Goal: Information Seeking & Learning: Check status

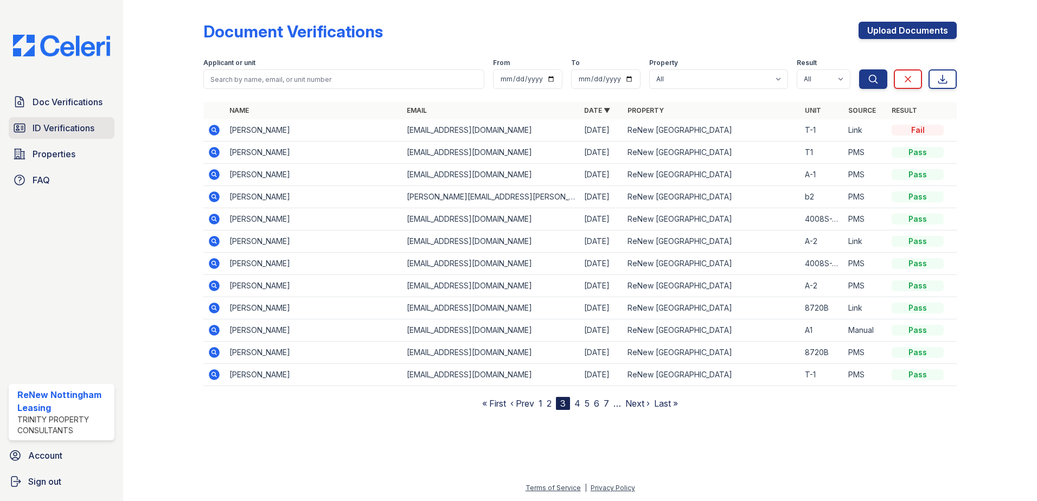
click at [59, 133] on span "ID Verifications" at bounding box center [64, 128] width 62 height 13
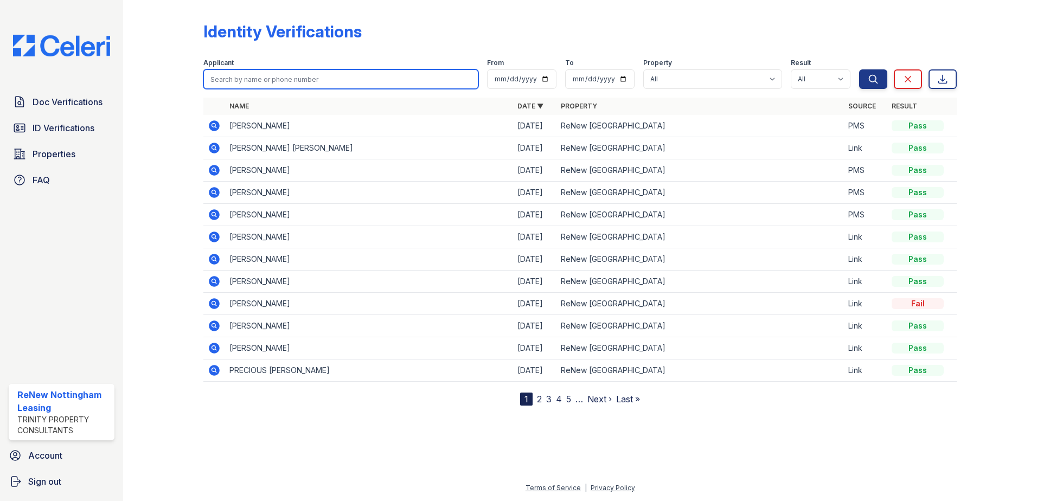
click at [300, 84] on input "search" at bounding box center [340, 79] width 275 height 20
type input "Nekkia"
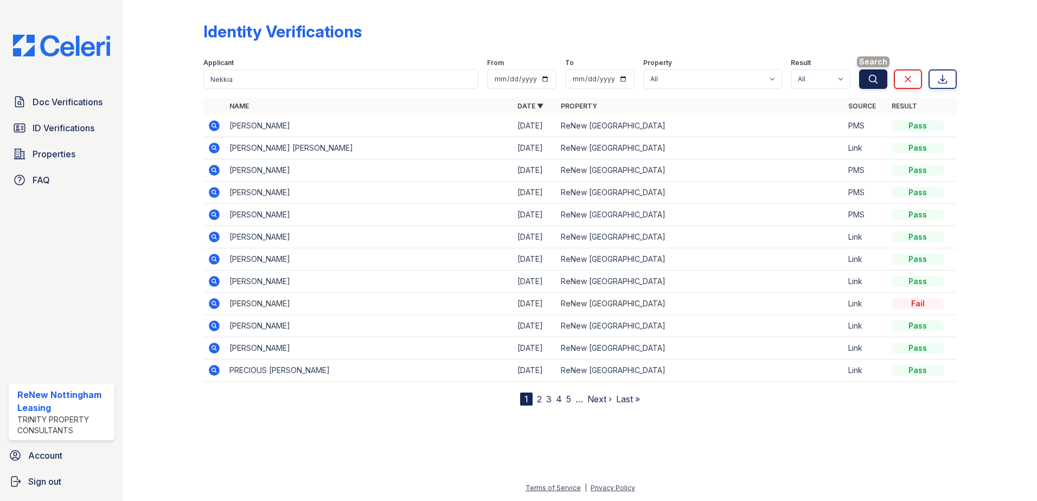
click at [878, 81] on icon "submit" at bounding box center [873, 79] width 11 height 11
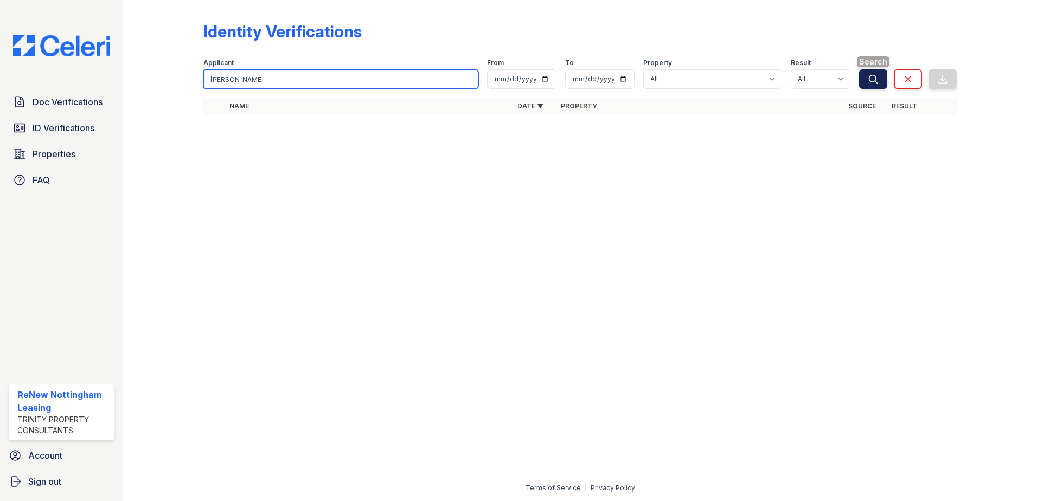
type input "[PERSON_NAME]"
click at [878, 82] on icon "submit" at bounding box center [873, 79] width 11 height 11
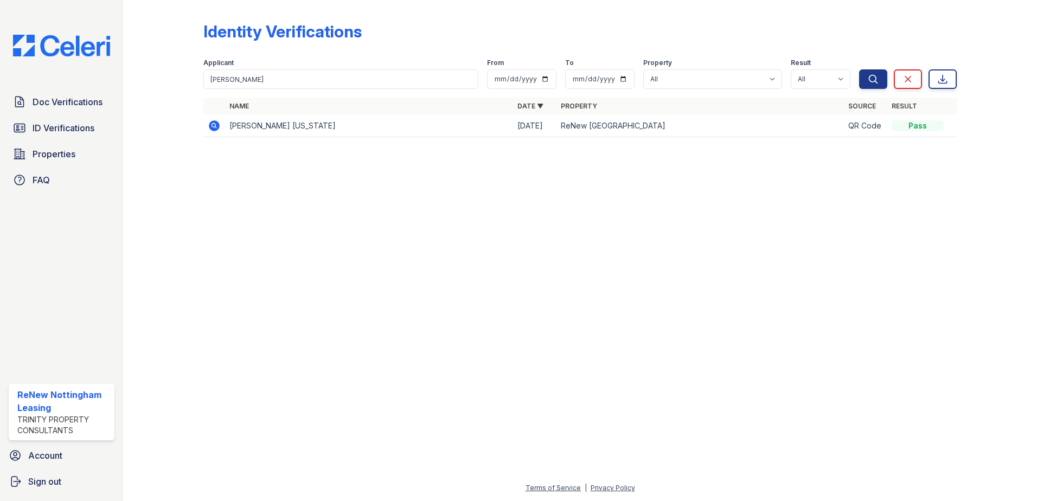
click at [215, 127] on icon at bounding box center [214, 125] width 11 height 11
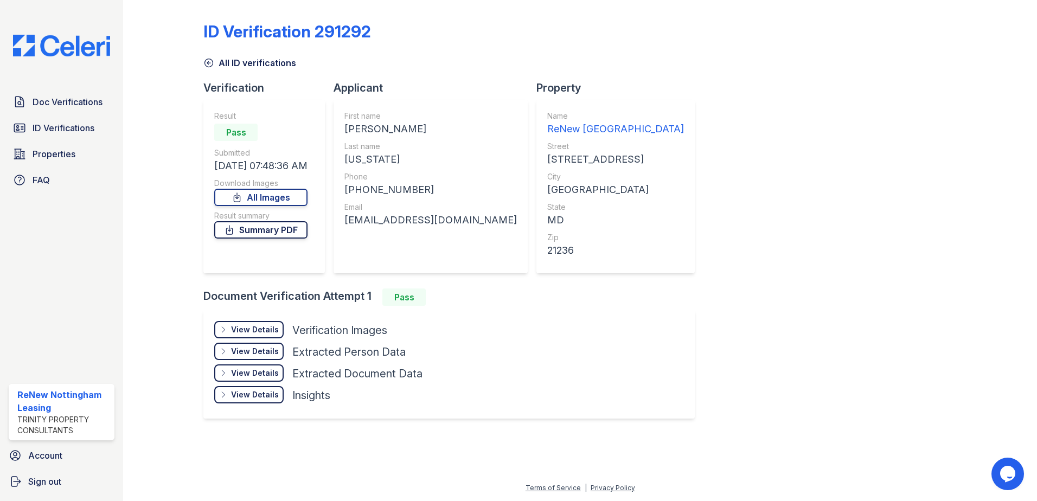
click at [255, 234] on link "Summary PDF" at bounding box center [260, 229] width 93 height 17
click at [273, 200] on link "All Images" at bounding box center [260, 197] width 93 height 17
click at [298, 197] on link "All Images" at bounding box center [260, 197] width 93 height 17
click at [280, 202] on link "All Images" at bounding box center [260, 197] width 93 height 17
click at [214, 66] on icon at bounding box center [208, 63] width 11 height 11
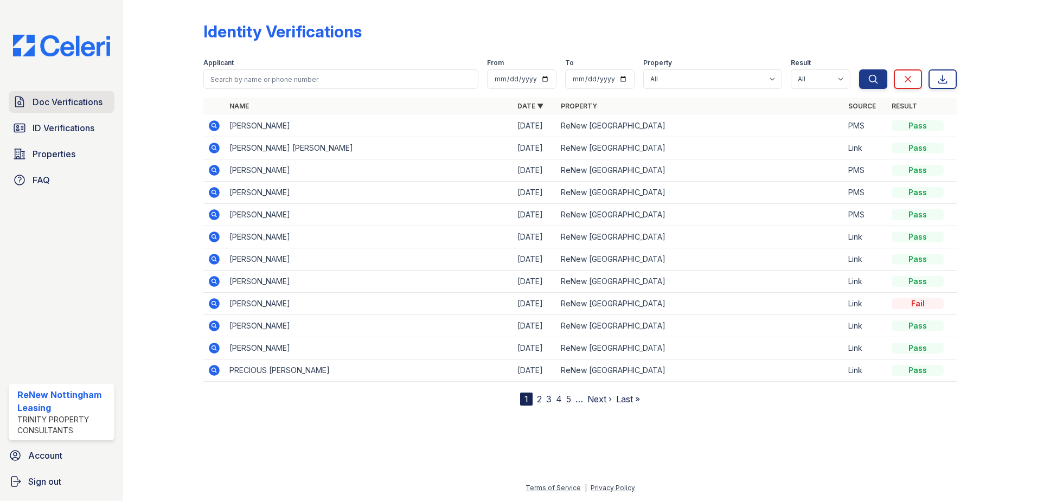
click at [61, 112] on link "Doc Verifications" at bounding box center [62, 102] width 106 height 22
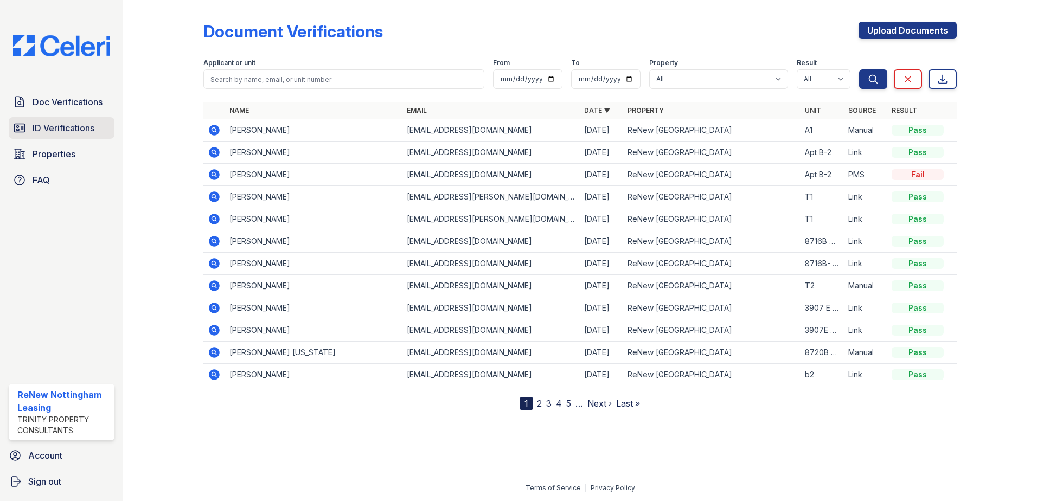
click at [65, 124] on span "ID Verifications" at bounding box center [64, 128] width 62 height 13
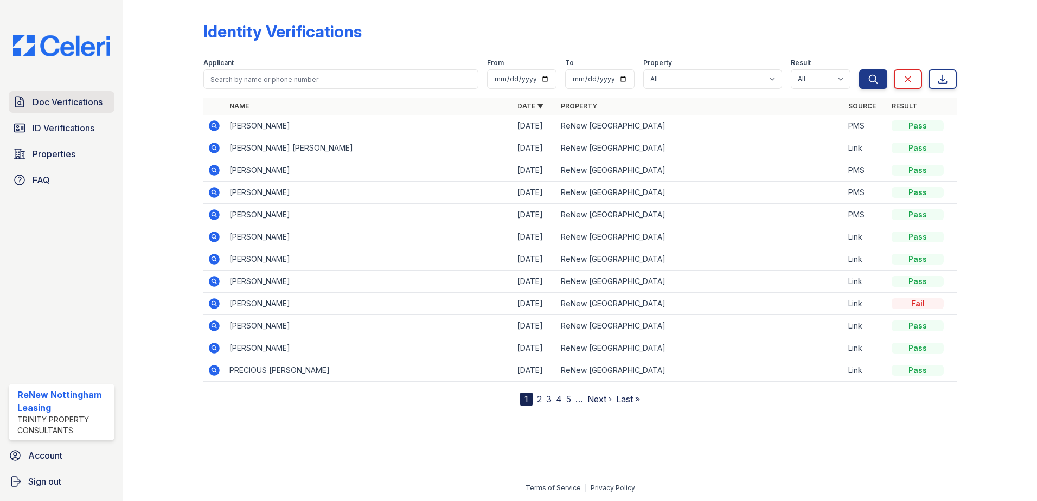
click at [76, 101] on span "Doc Verifications" at bounding box center [68, 101] width 70 height 13
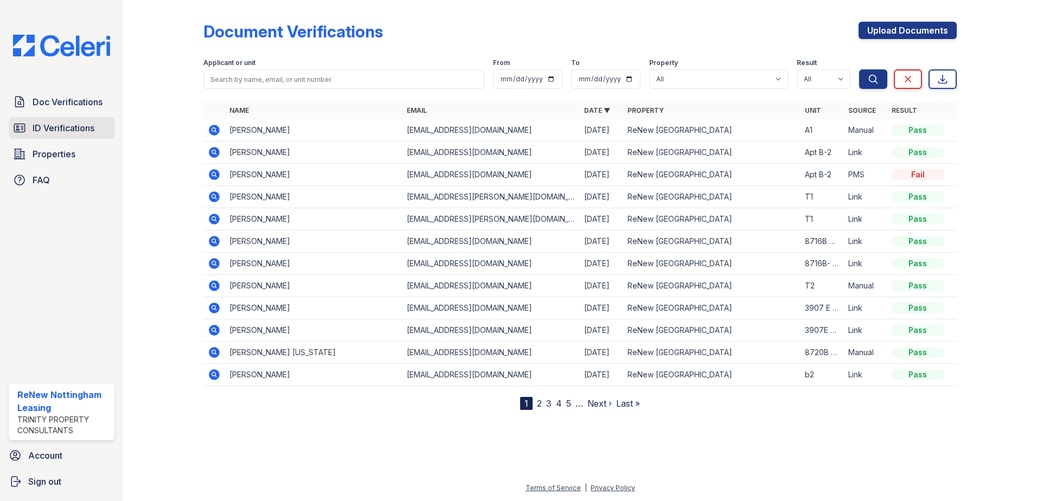
click at [75, 129] on span "ID Verifications" at bounding box center [64, 128] width 62 height 13
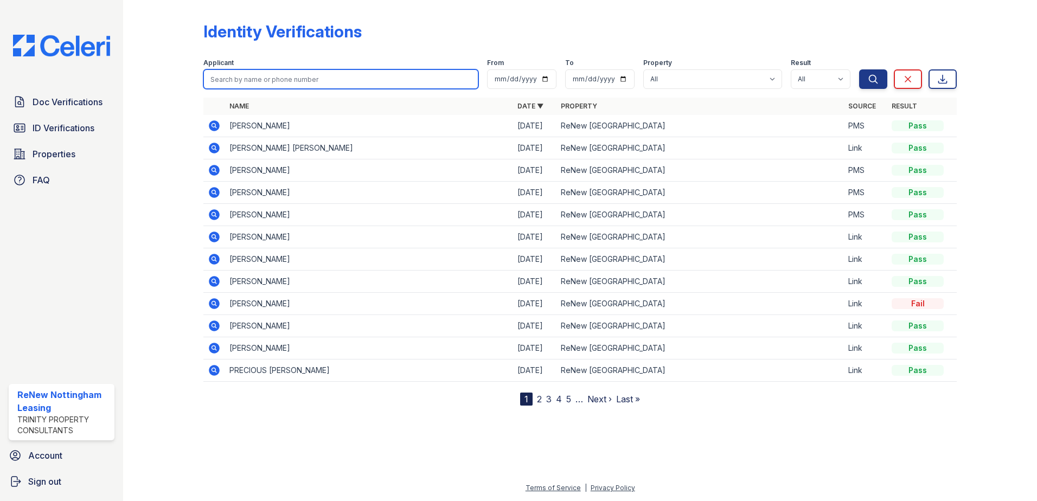
click at [273, 81] on input "search" at bounding box center [340, 79] width 275 height 20
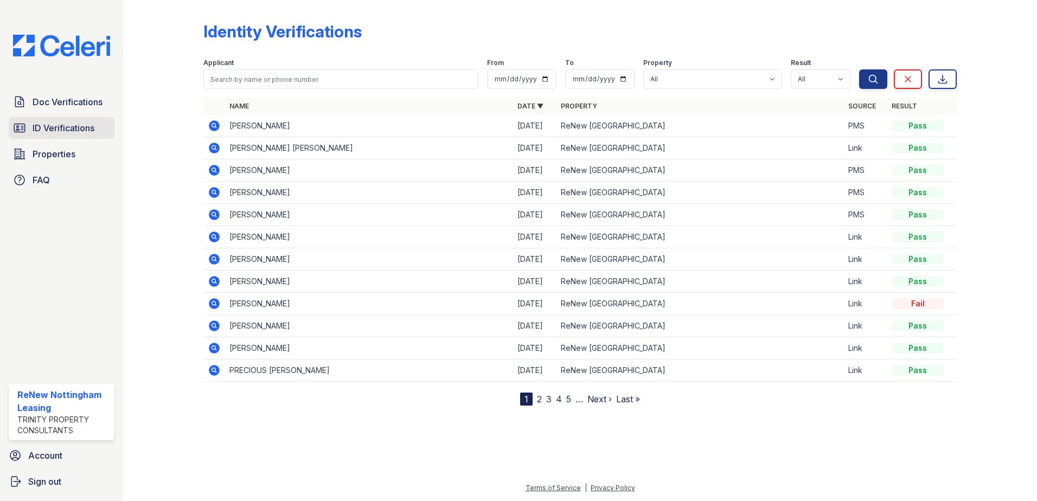
click at [90, 131] on span "ID Verifications" at bounding box center [64, 128] width 62 height 13
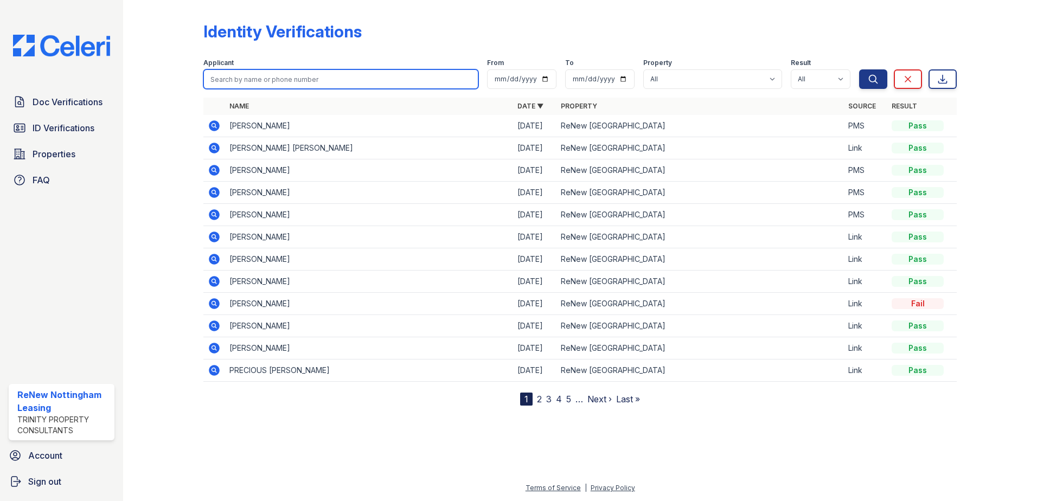
click at [220, 80] on input "search" at bounding box center [340, 79] width 275 height 20
type input "Matthew"
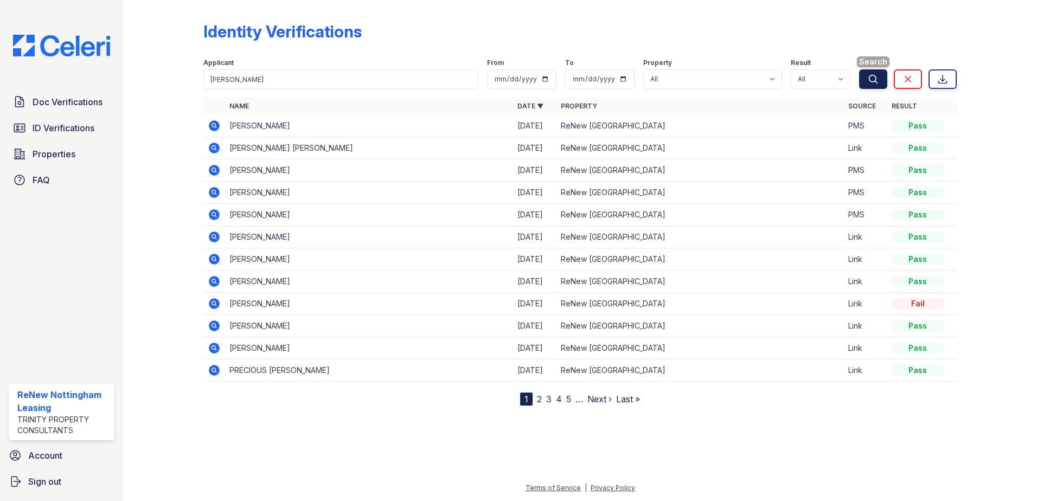
click at [869, 71] on button "Search" at bounding box center [873, 79] width 28 height 20
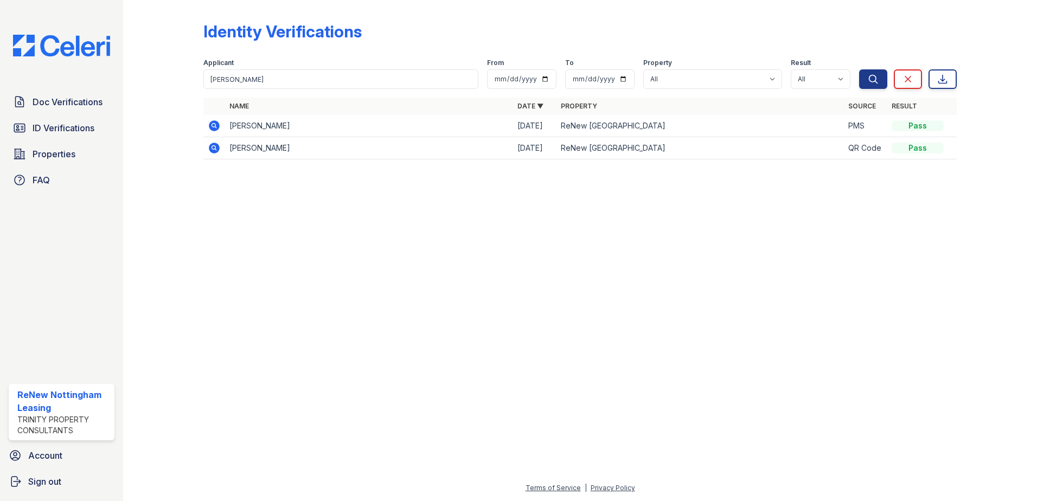
click at [212, 126] on icon at bounding box center [214, 125] width 13 height 13
